Goal: Task Accomplishment & Management: Manage account settings

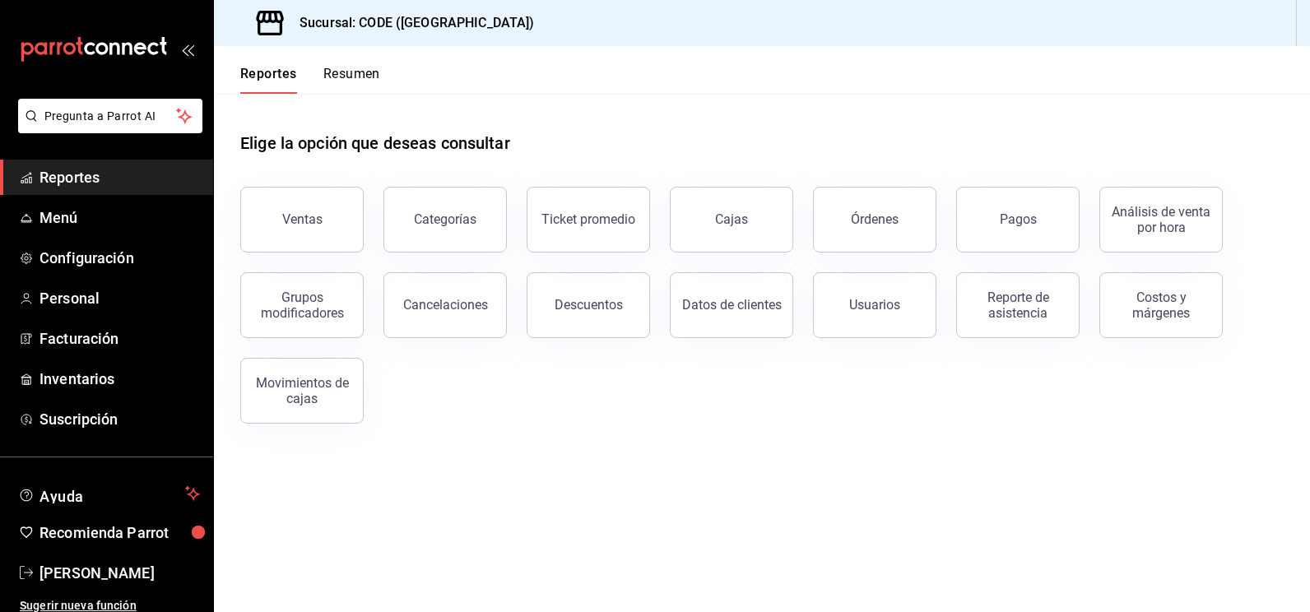
click at [81, 177] on span "Reportes" at bounding box center [119, 177] width 160 height 22
click at [94, 377] on span "Inventarios" at bounding box center [119, 379] width 160 height 22
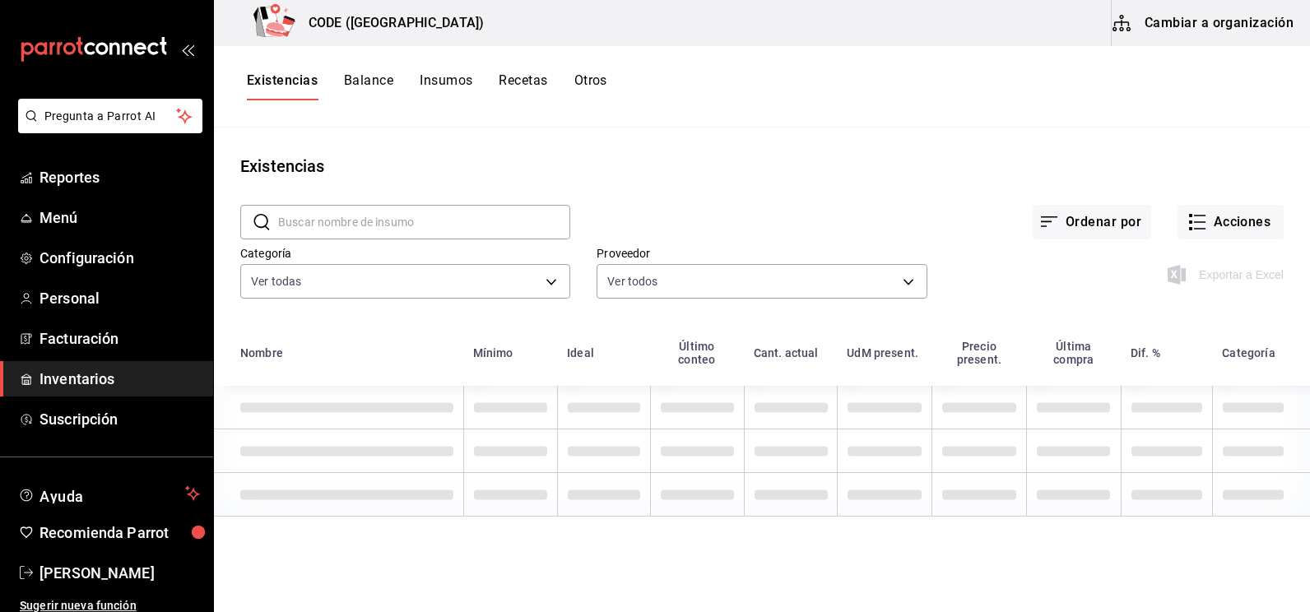
click at [1189, 16] on button "Cambiar a organización" at bounding box center [1203, 23] width 185 height 46
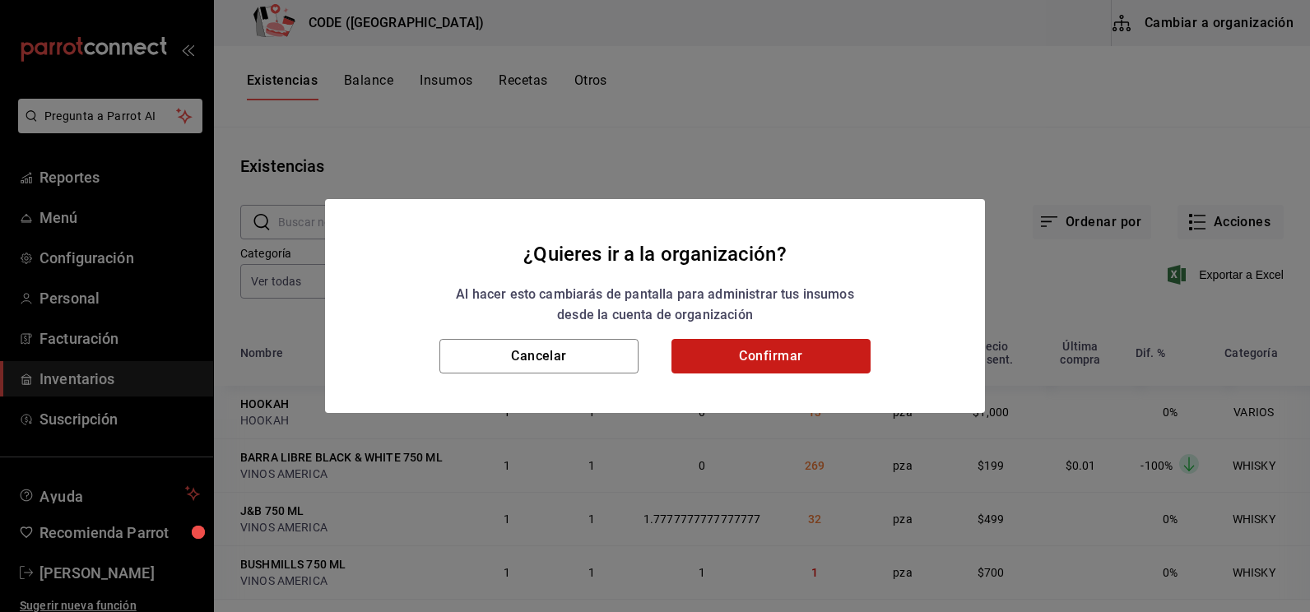
click at [725, 353] on button "Confirmar" at bounding box center [770, 356] width 199 height 35
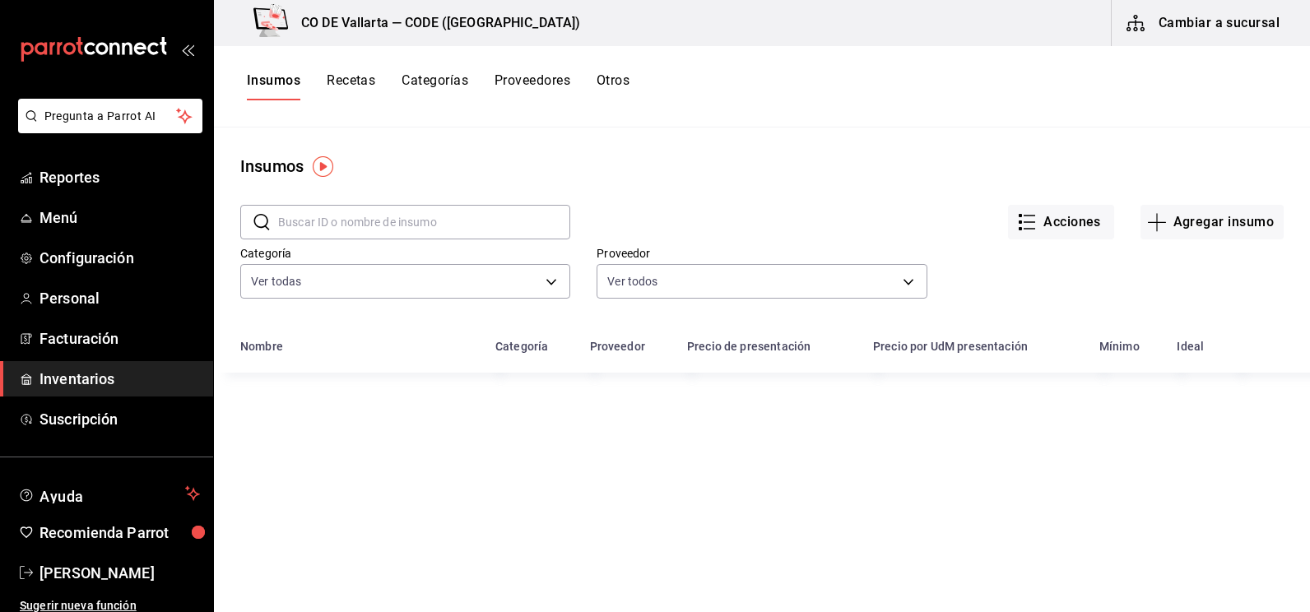
click at [349, 218] on input "text" at bounding box center [424, 222] width 292 height 33
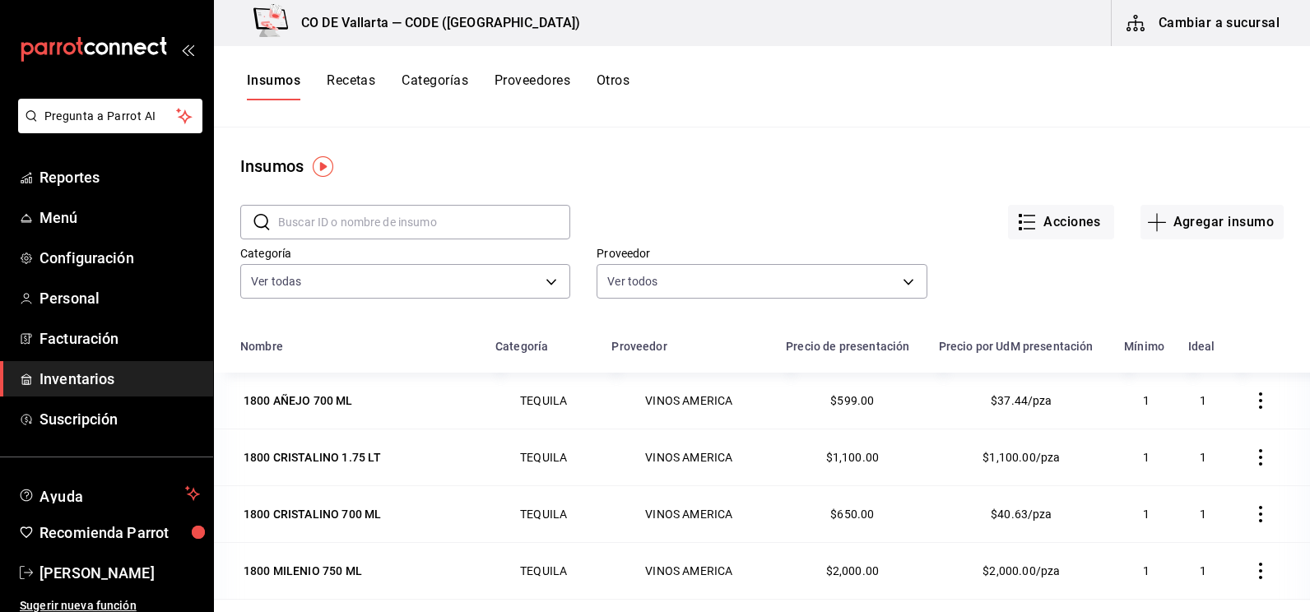
click at [347, 220] on input "text" at bounding box center [424, 222] width 292 height 33
click at [362, 80] on button "Recetas" at bounding box center [351, 86] width 49 height 28
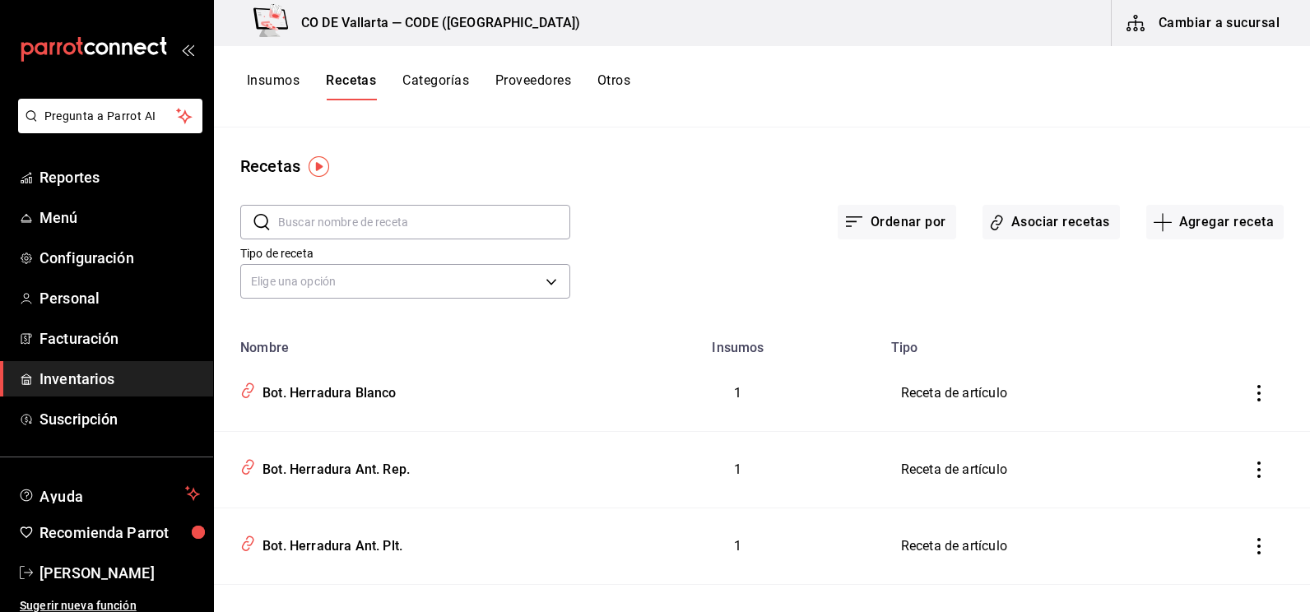
click at [369, 225] on input "text" at bounding box center [424, 222] width 292 height 33
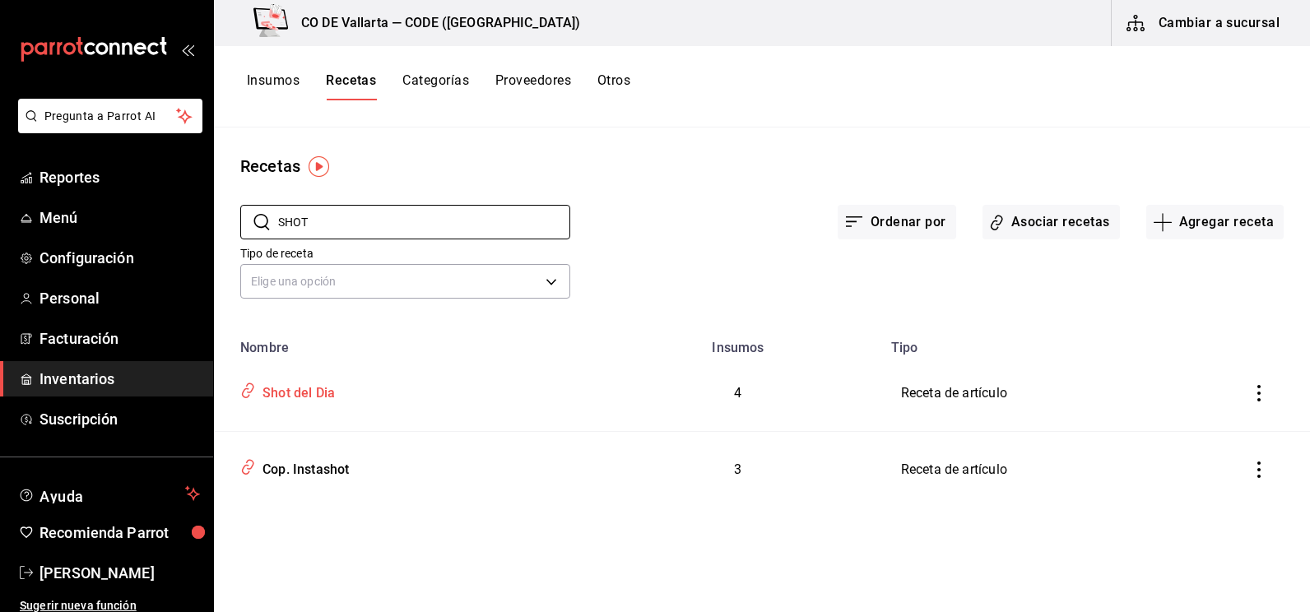
type input "SHOT"
click at [329, 392] on div "Shot del Dia" at bounding box center [295, 391] width 79 height 26
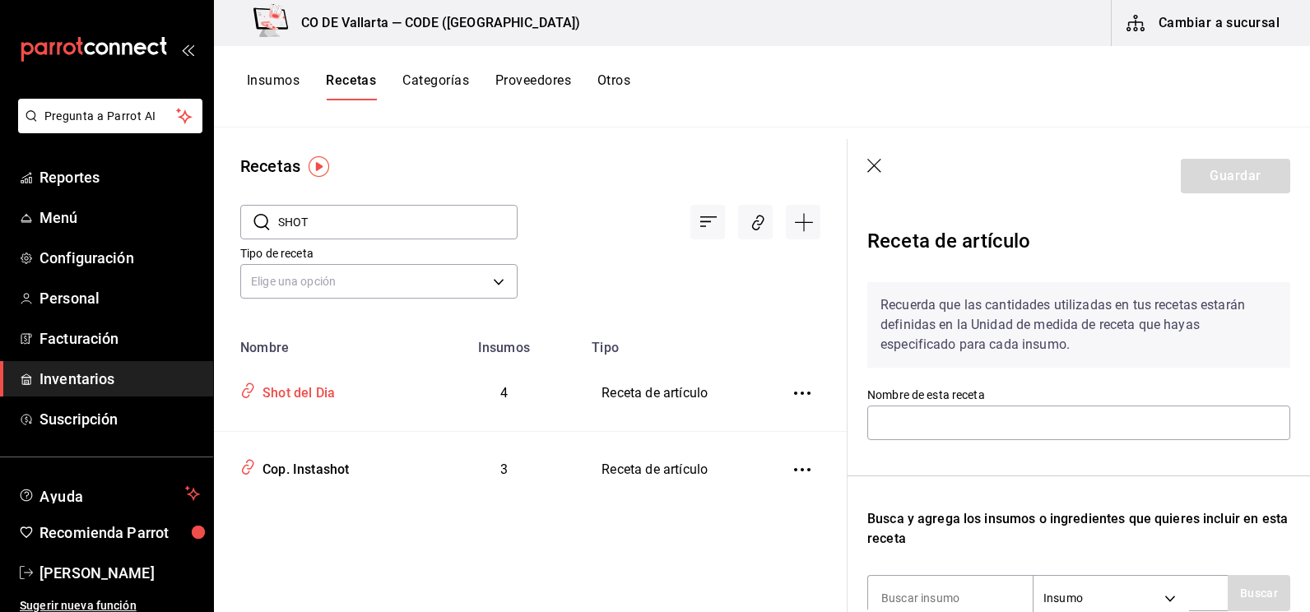
type input "Shot del Dia"
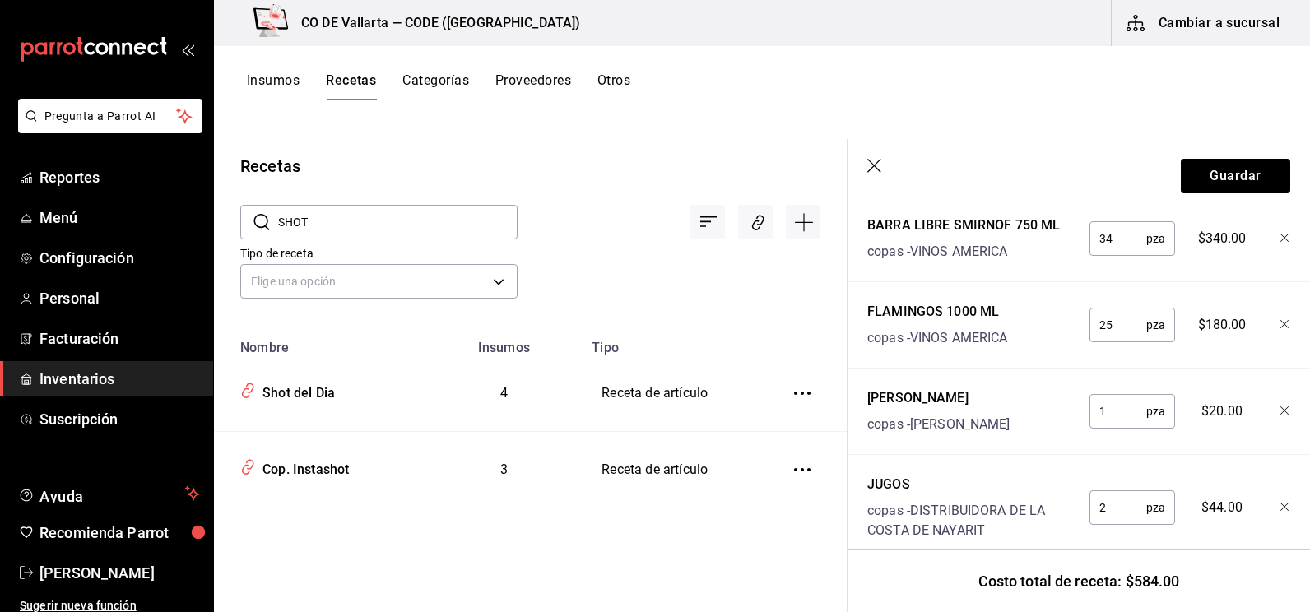
scroll to position [541, 0]
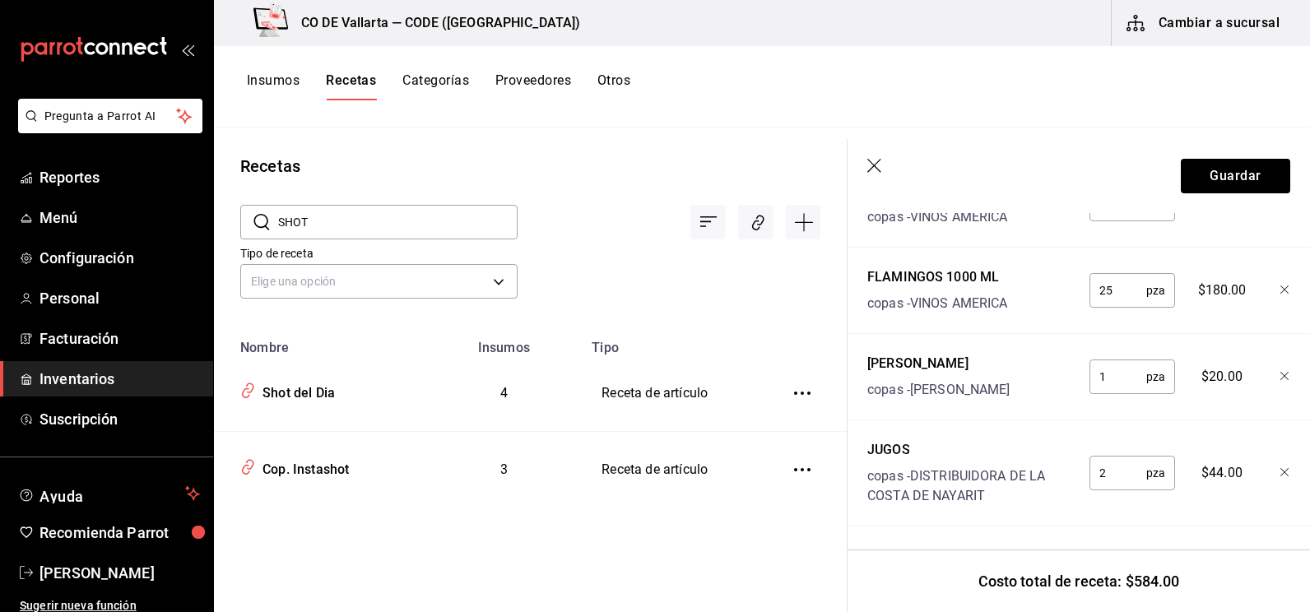
click at [1102, 360] on input "1" at bounding box center [1117, 376] width 57 height 33
click at [1097, 360] on input "1" at bounding box center [1117, 376] width 57 height 33
click at [1092, 360] on input "1" at bounding box center [1117, 376] width 57 height 33
drag, startPoint x: 1104, startPoint y: 354, endPoint x: 1095, endPoint y: 354, distance: 9.0
click at [1095, 360] on input "1" at bounding box center [1117, 376] width 57 height 33
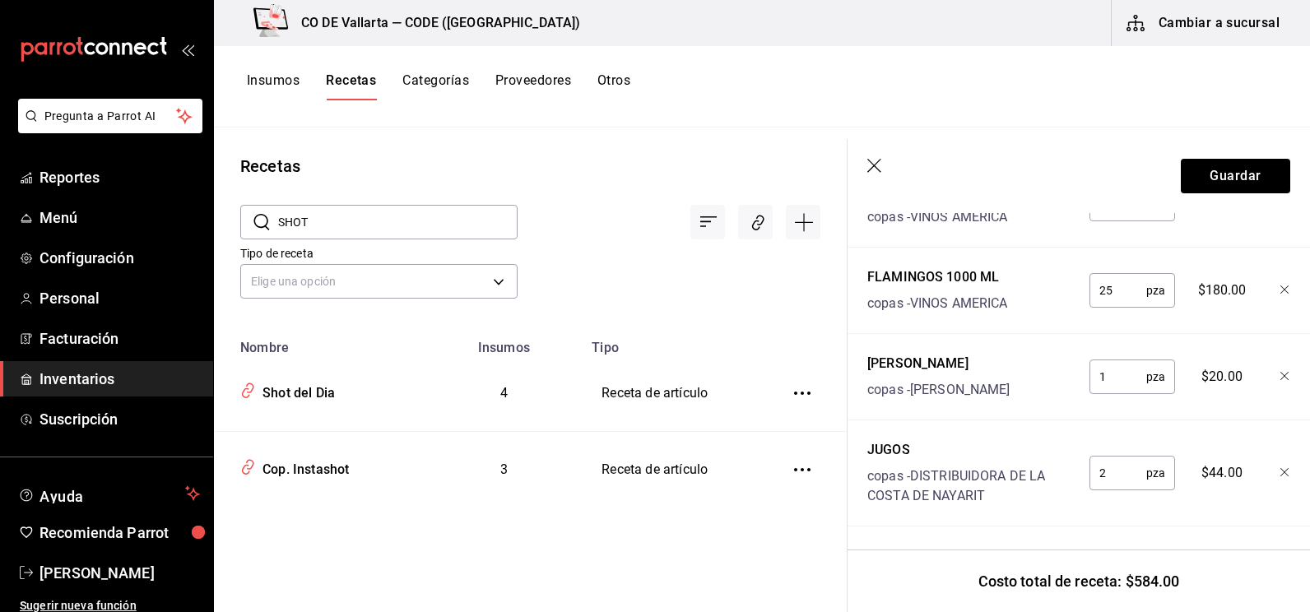
drag, startPoint x: 1102, startPoint y: 459, endPoint x: 1084, endPoint y: 458, distance: 17.3
click at [1089, 458] on input "2" at bounding box center [1117, 473] width 57 height 33
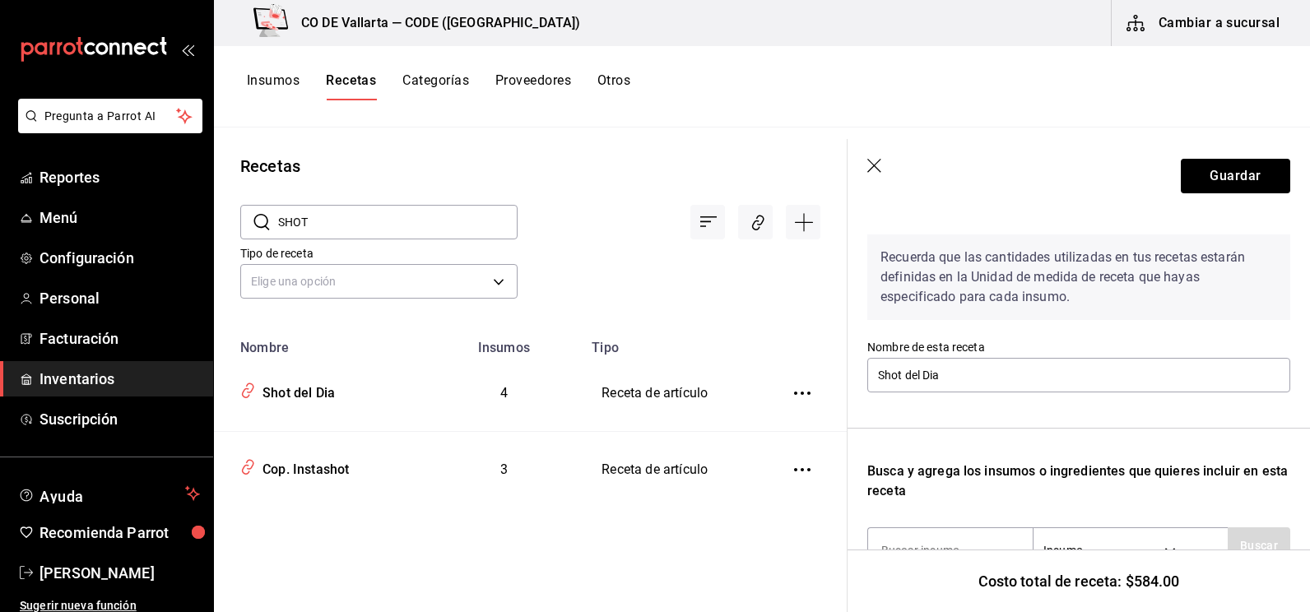
scroll to position [0, 0]
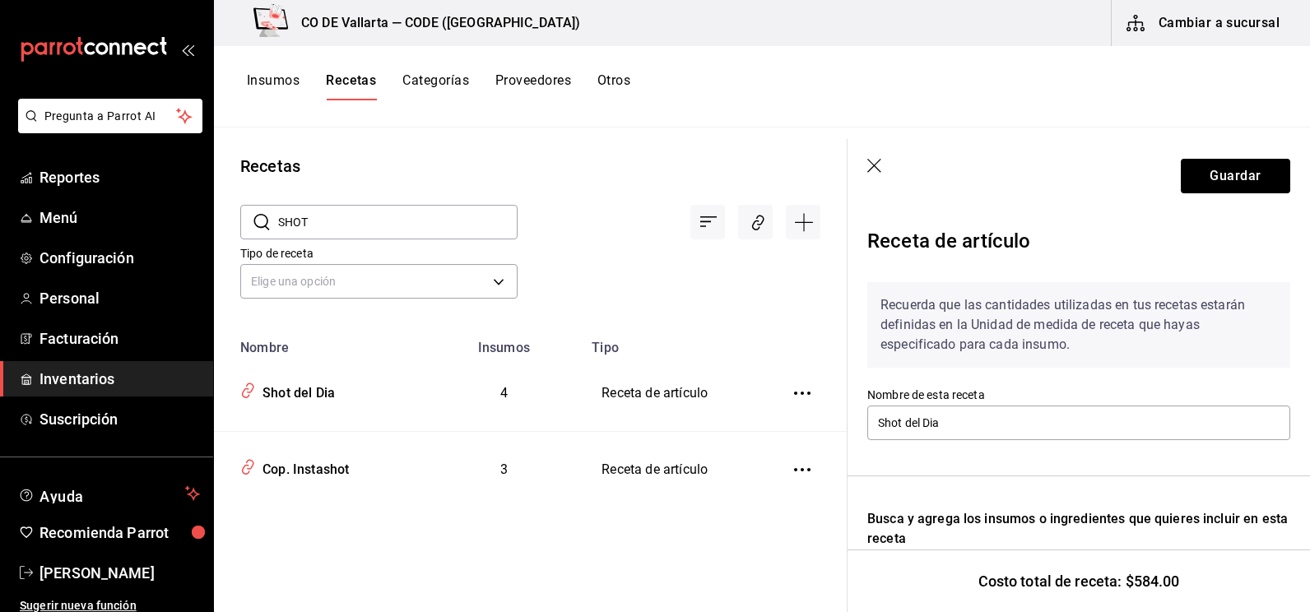
click at [636, 251] on div "Tipo de receta Elige una opción default" at bounding box center [517, 258] width 606 height 90
click at [880, 167] on icon "button" at bounding box center [875, 167] width 16 height 16
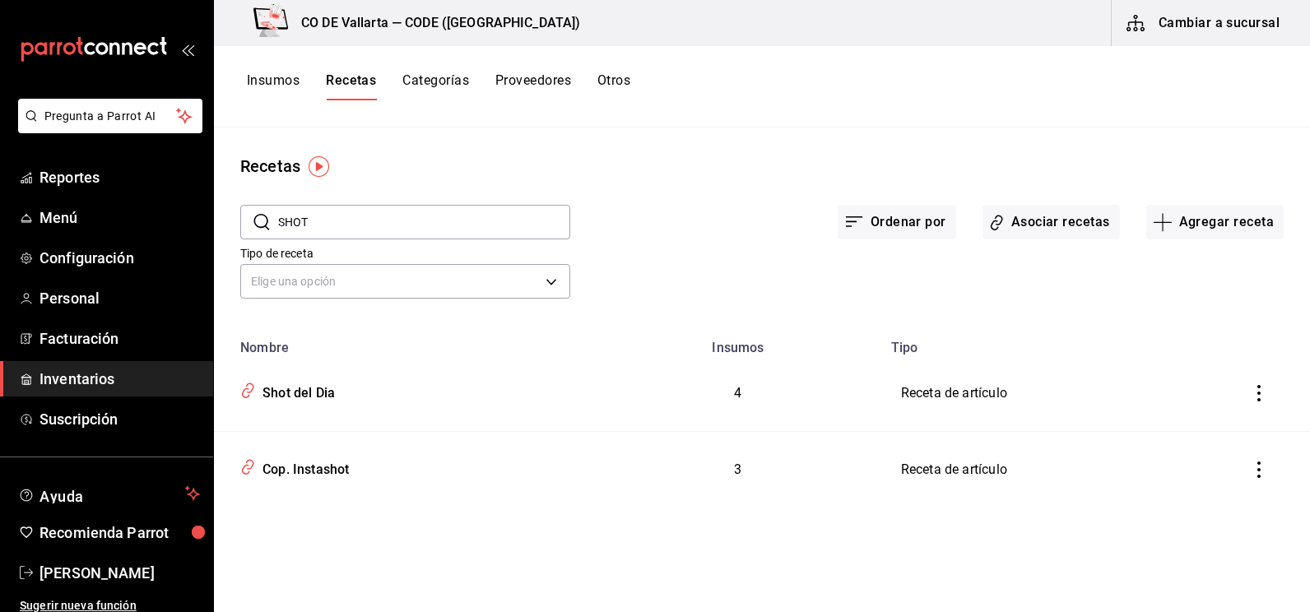
click at [623, 222] on div "Ordenar por Asociar recetas Agregar receta" at bounding box center [926, 209] width 713 height 61
click at [135, 373] on span "Inventarios" at bounding box center [119, 379] width 160 height 22
